Goal: Task Accomplishment & Management: Manage account settings

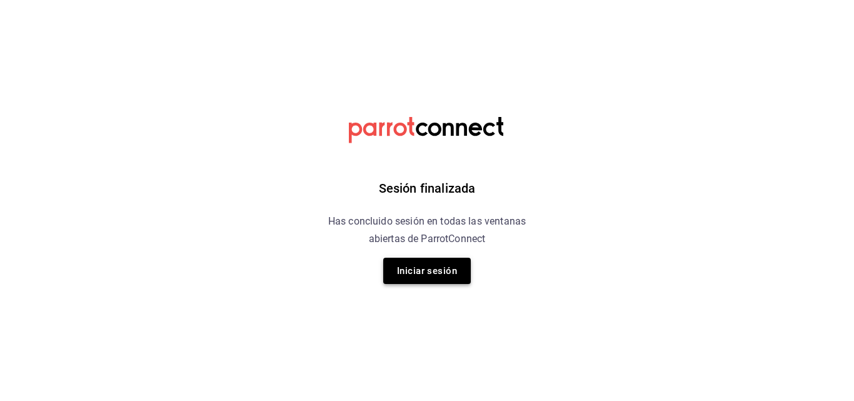
click at [414, 273] on button "Iniciar sesión" at bounding box center [426, 270] width 87 height 26
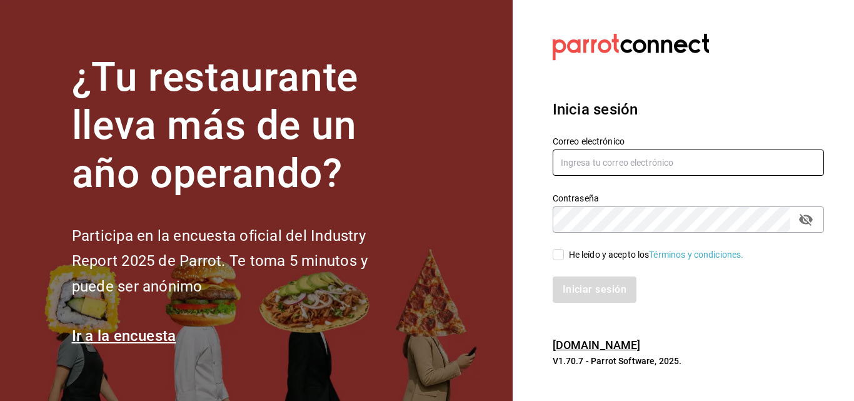
type input "[EMAIL_ADDRESS][PERSON_NAME][DOMAIN_NAME]"
click at [554, 259] on input "He leído y acepto los Términos y condiciones." at bounding box center [557, 254] width 11 height 11
checkbox input "true"
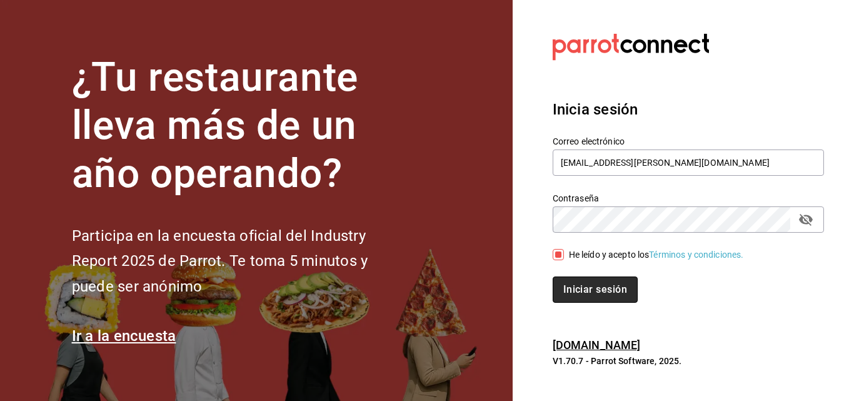
click at [582, 289] on button "Iniciar sesión" at bounding box center [594, 289] width 85 height 26
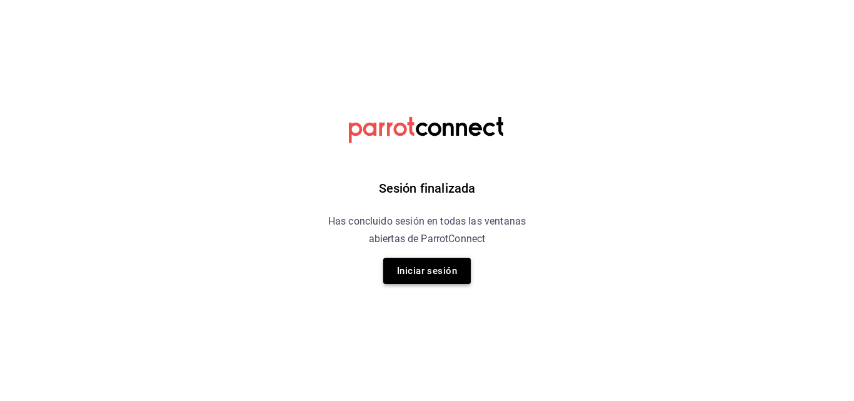
click at [404, 267] on button "Iniciar sesión" at bounding box center [426, 270] width 87 height 26
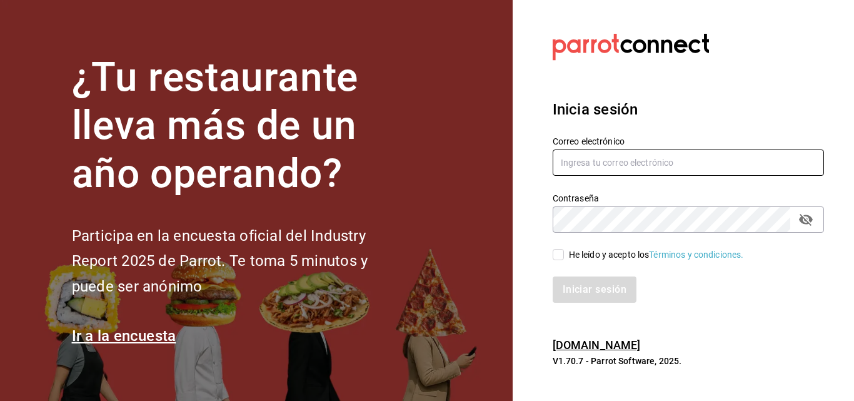
type input "[EMAIL_ADDRESS][PERSON_NAME][DOMAIN_NAME]"
click at [561, 255] on input "He leído y acepto los Términos y condiciones." at bounding box center [557, 254] width 11 height 11
checkbox input "true"
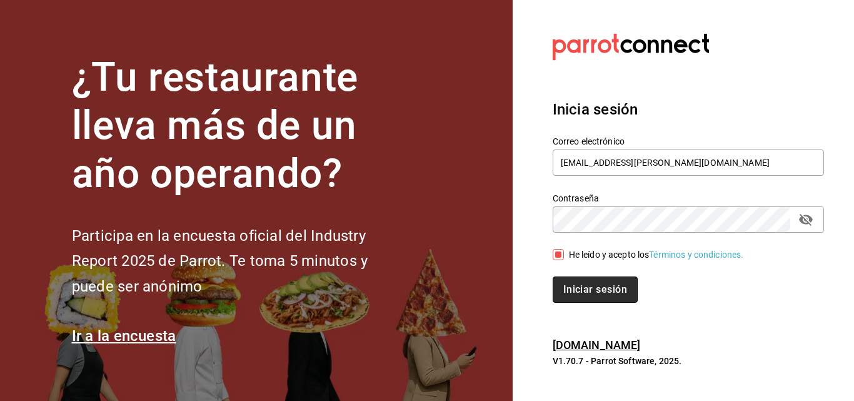
click at [578, 292] on button "Iniciar sesión" at bounding box center [594, 289] width 85 height 26
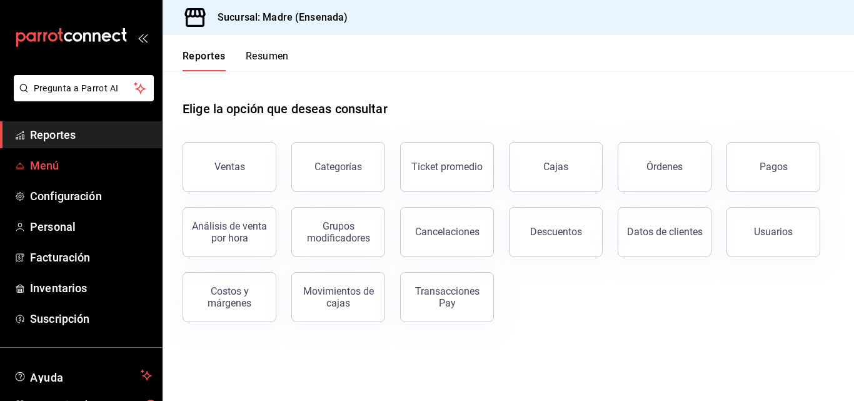
click at [61, 167] on span "Menú" at bounding box center [91, 165] width 122 height 17
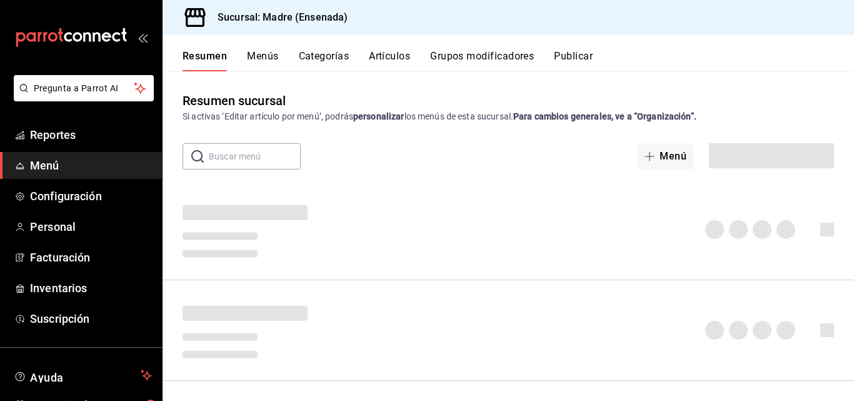
click at [221, 164] on input "text" at bounding box center [255, 156] width 92 height 25
click at [389, 63] on button "Artículos" at bounding box center [389, 60] width 41 height 21
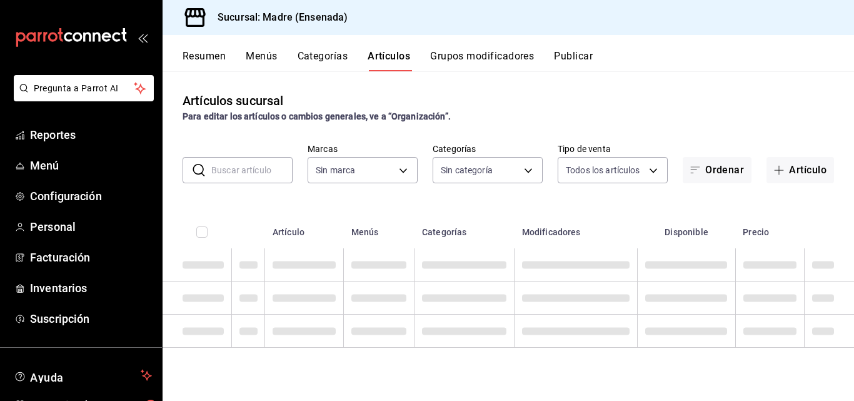
click at [256, 168] on input "text" at bounding box center [251, 169] width 81 height 25
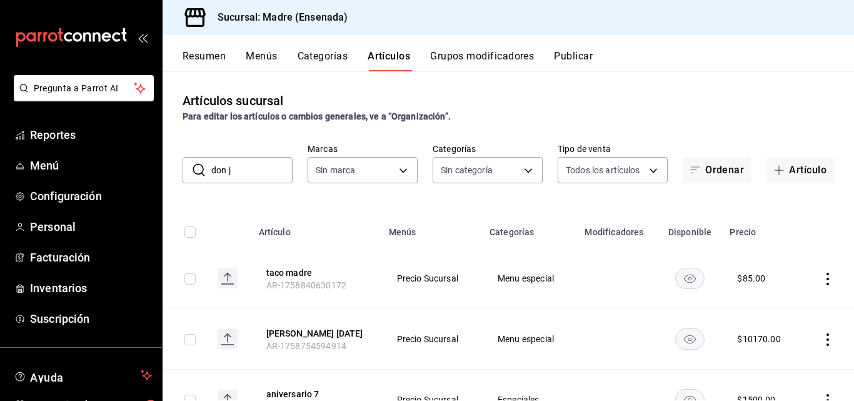
type input "[PERSON_NAME]"
type input "c51d0254-b34f-41a1-abea-2d0b719232bd"
type input "e7004376-c346-4103-9860-dd2754f2bd8c,8f08fc1d-3068-4c6c-8cde-831b1c2f0328,cc5b8…"
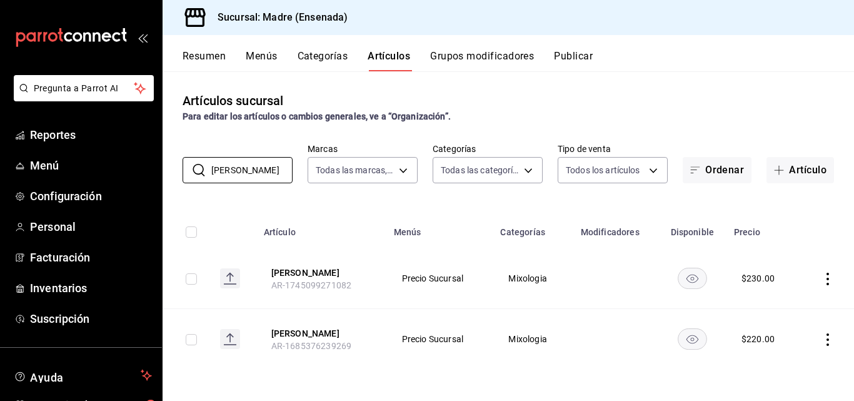
type input "[PERSON_NAME]"
click at [817, 171] on button "Artículo" at bounding box center [799, 170] width 67 height 26
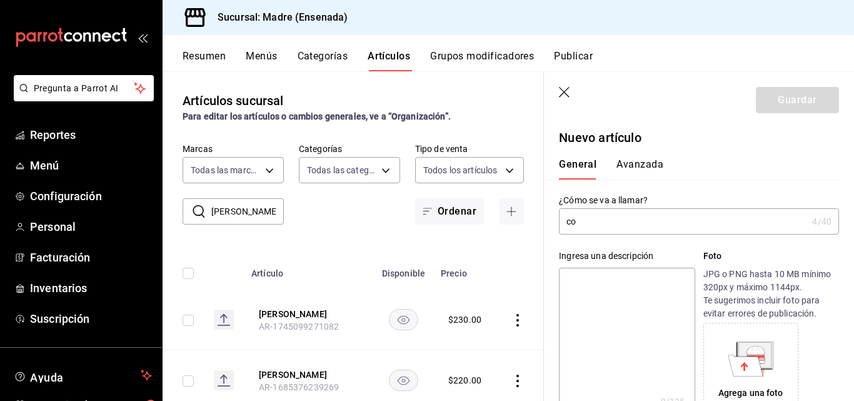
type input "c"
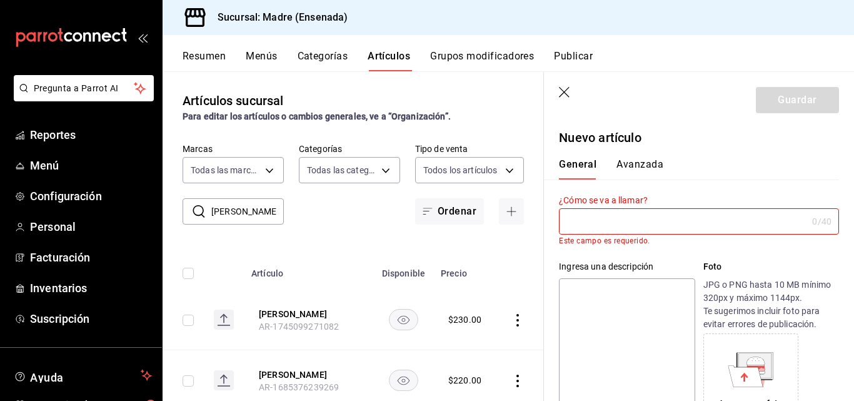
click at [565, 98] on icon "button" at bounding box center [565, 93] width 12 height 12
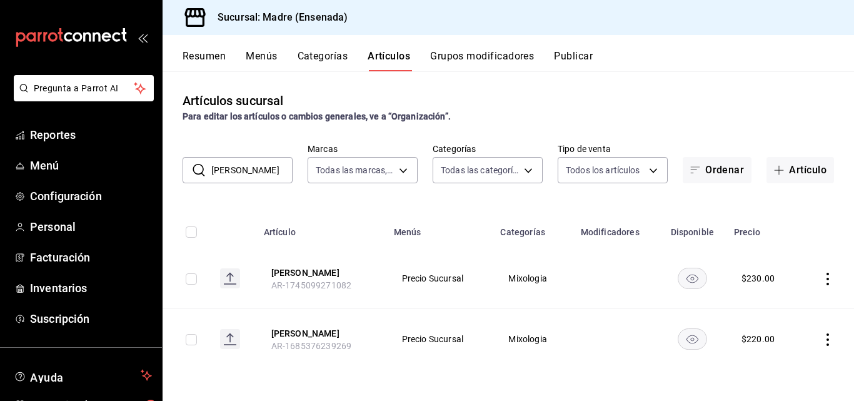
click at [252, 172] on input "[PERSON_NAME]" at bounding box center [251, 169] width 81 height 25
type input "d"
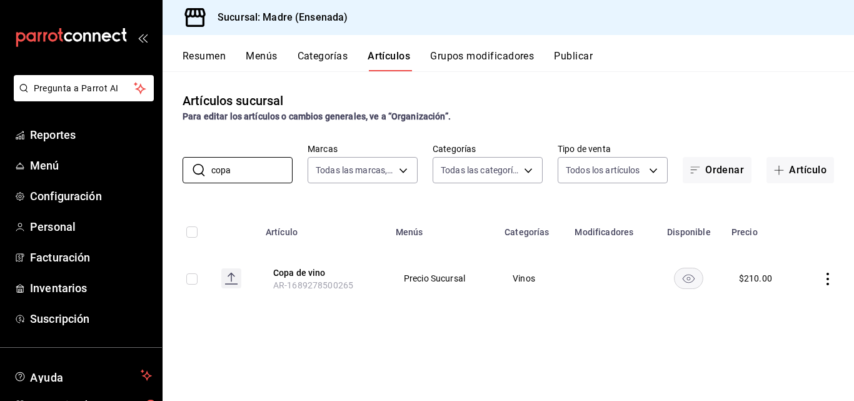
type input "copa"
click at [828, 279] on icon "actions" at bounding box center [827, 278] width 2 height 12
click at [780, 309] on span "Editar" at bounding box center [790, 307] width 32 height 13
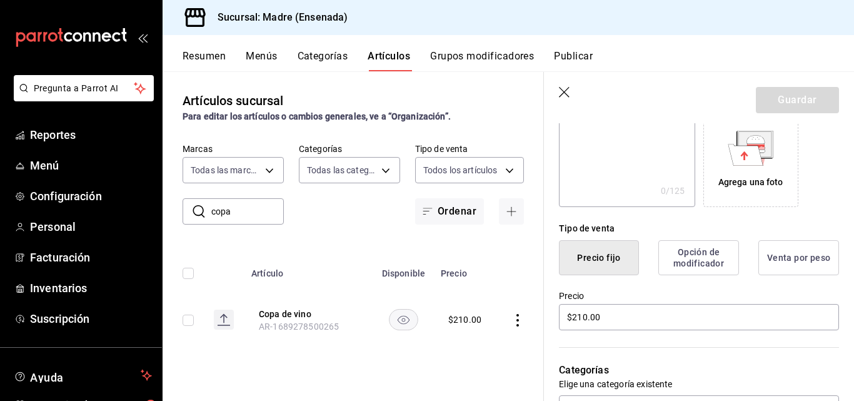
scroll to position [248, 0]
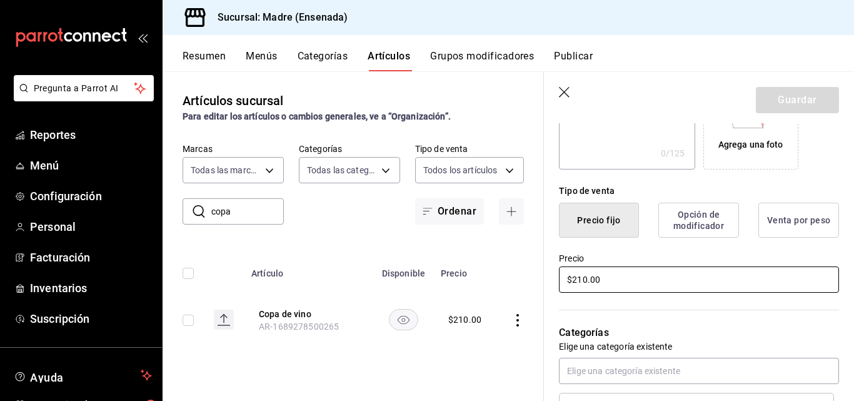
click at [583, 280] on input "$210.00" at bounding box center [699, 279] width 280 height 26
type input "$230.00"
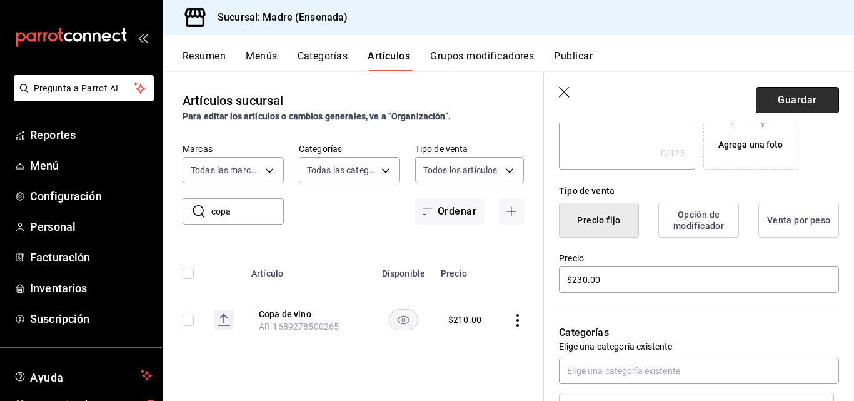
click at [786, 102] on button "Guardar" at bounding box center [797, 100] width 83 height 26
